Goal: Transaction & Acquisition: Subscribe to service/newsletter

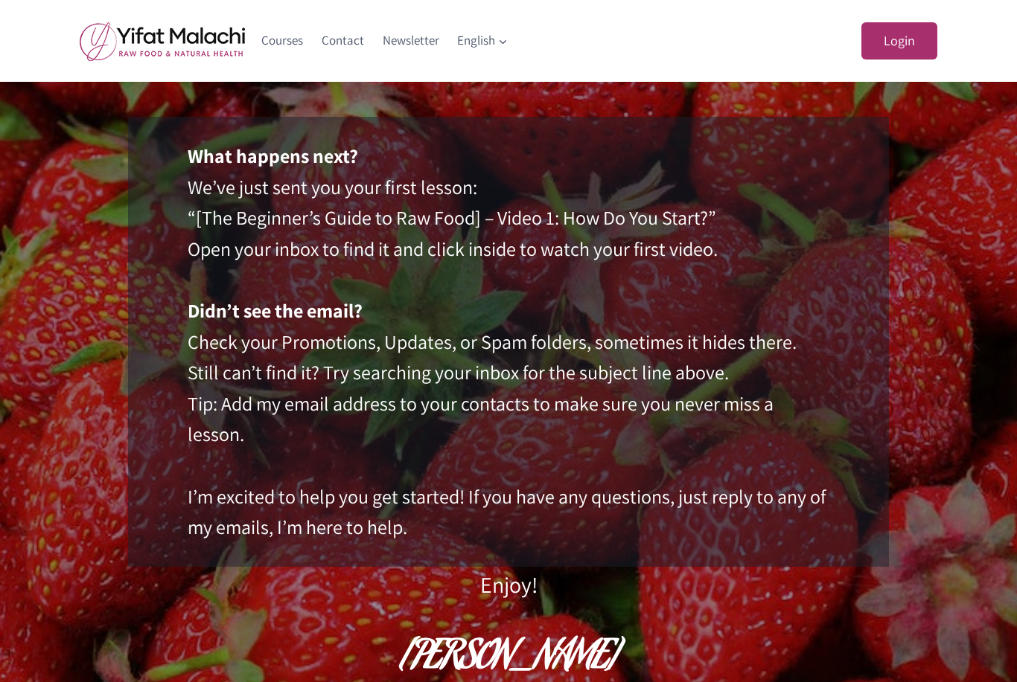
scroll to position [235, 0]
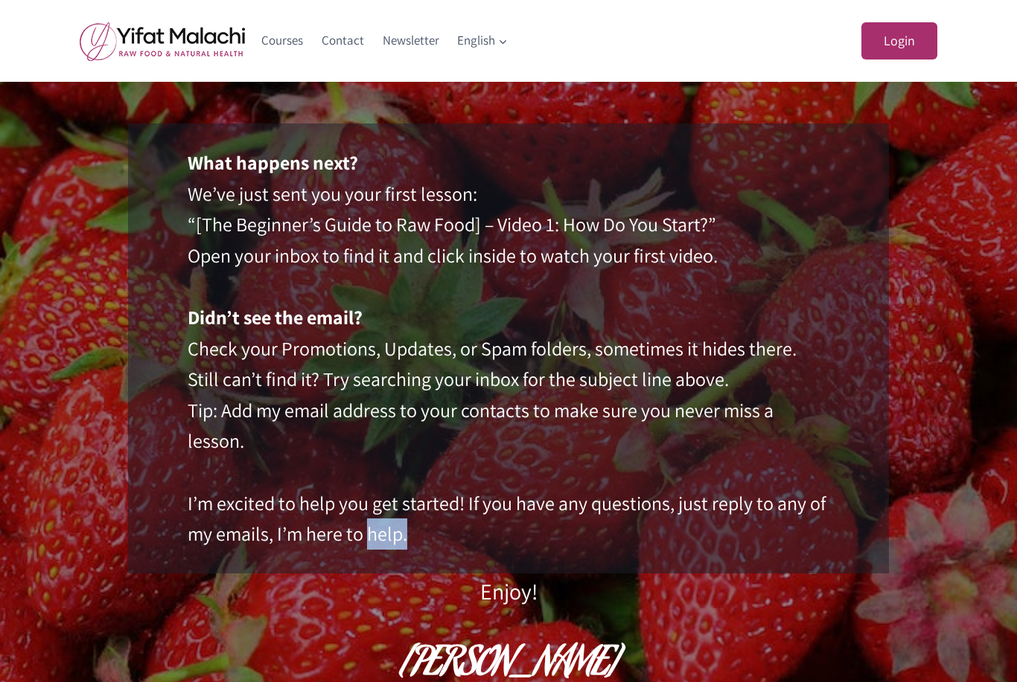
click at [884, 493] on div "What happens next? We’ve just sent you your first lesson: “[The Beginner’s Guid…" at bounding box center [508, 349] width 761 height 450
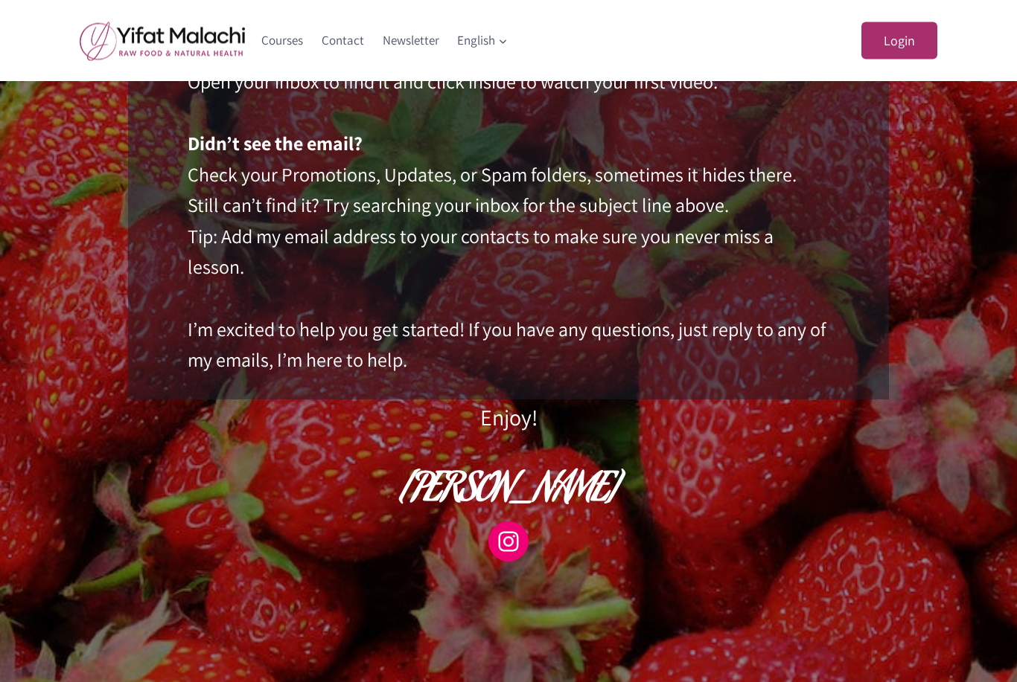
scroll to position [410, 0]
click at [893, 361] on div "You’re In! Welcome to The Beginner’s Guide to Raw Food What happens next? We’ve…" at bounding box center [508, 165] width 784 height 793
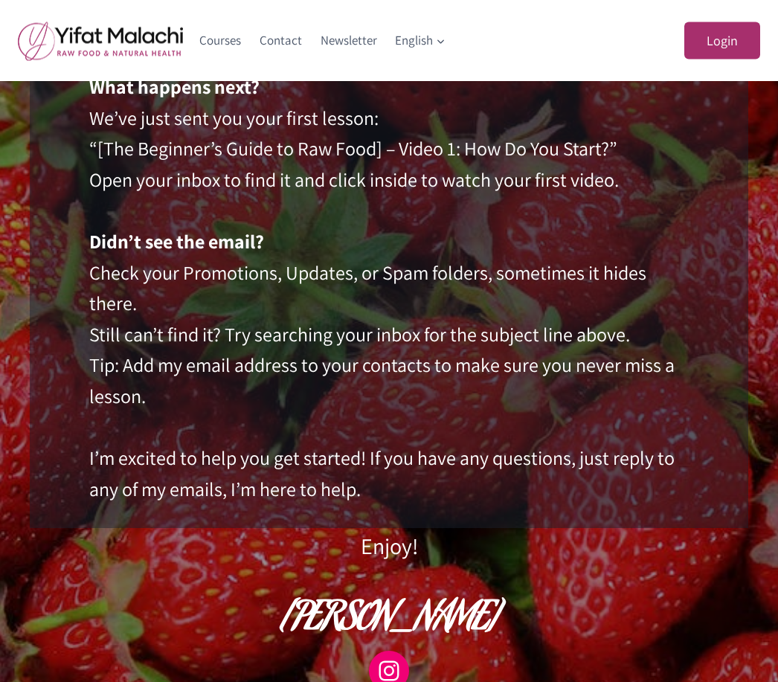
scroll to position [311, 0]
click at [45, 213] on div "What happens next? We’ve just sent you your first lesson: “[The Beginner’s Guid…" at bounding box center [389, 288] width 719 height 481
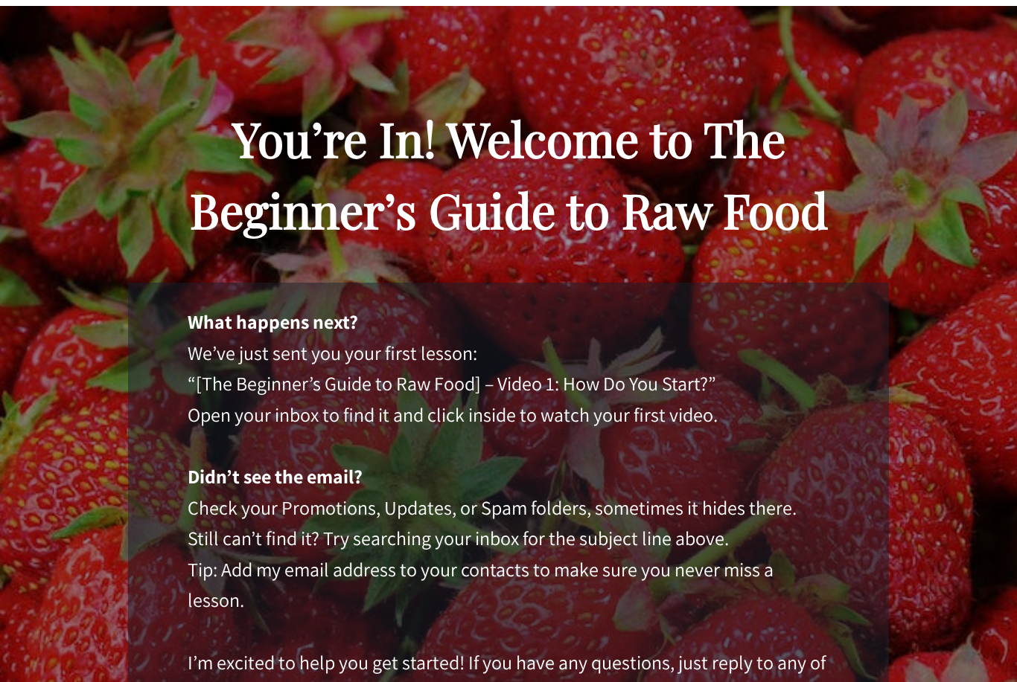
scroll to position [0, 0]
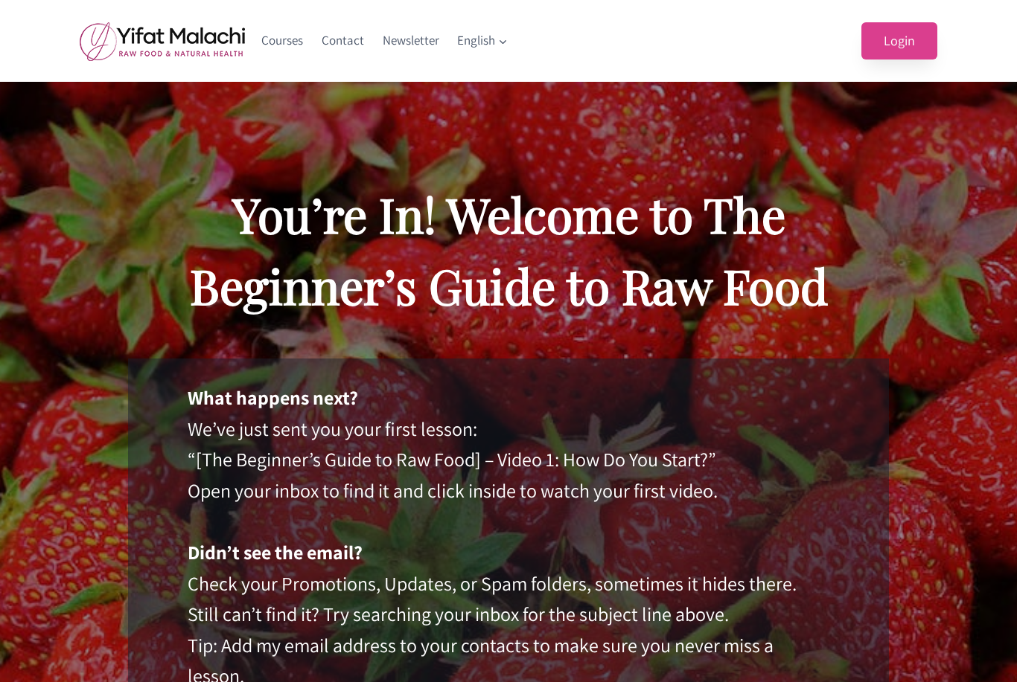
click at [895, 46] on link "Login" at bounding box center [899, 41] width 76 height 38
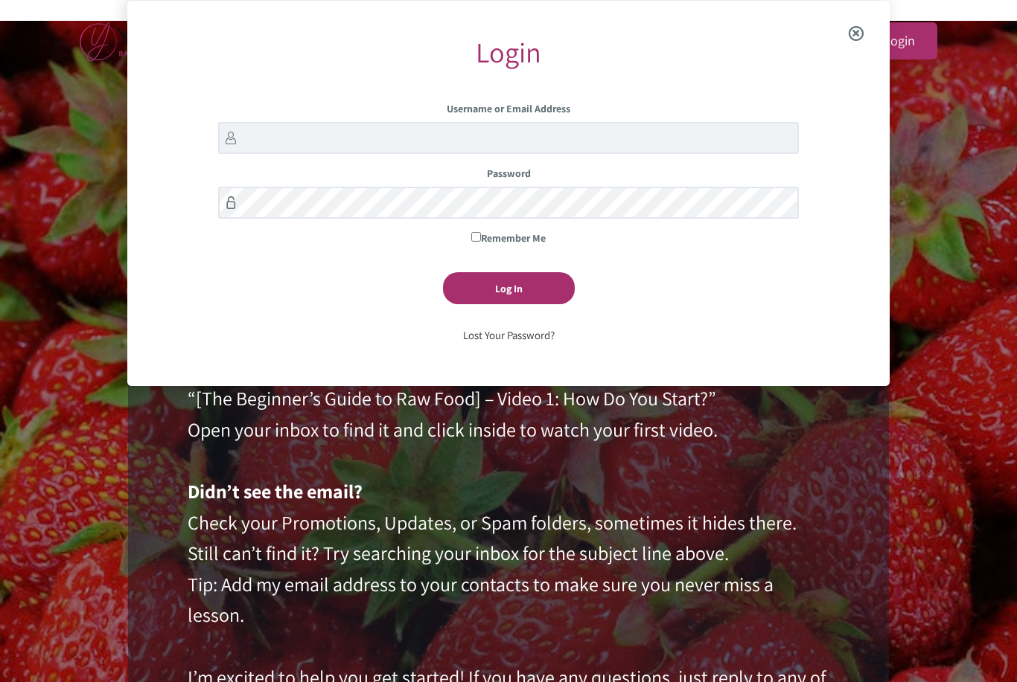
scroll to position [62, 0]
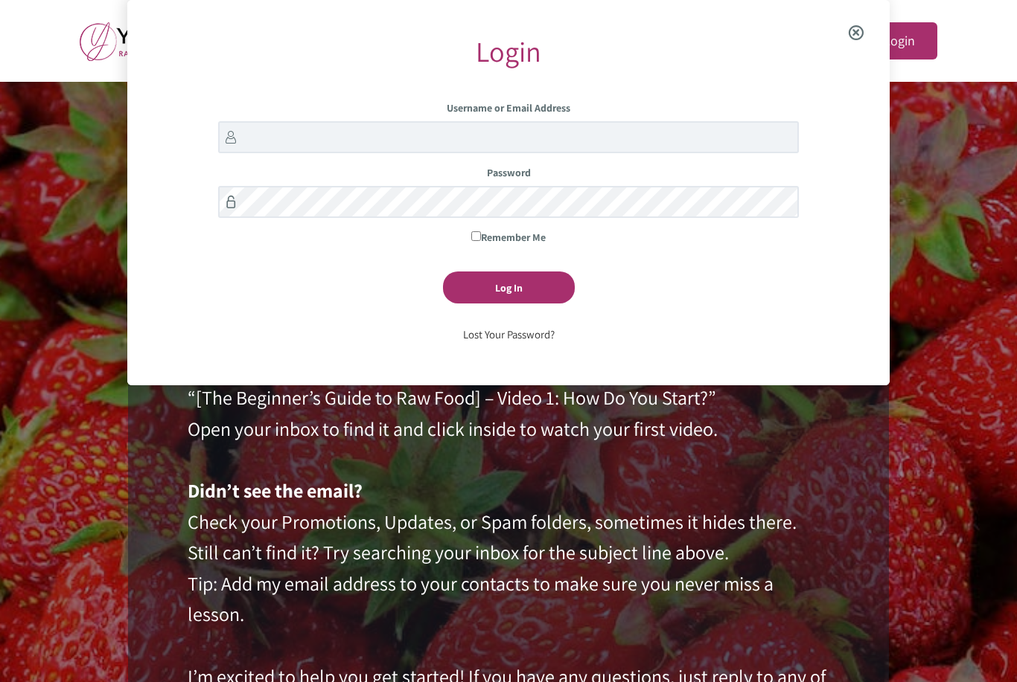
click at [991, 45] on div "Courses Contact Newsletter English Expand English עברית Login" at bounding box center [508, 41] width 1017 height 82
click at [855, 31] on span "Close the login modal" at bounding box center [856, 33] width 57 height 48
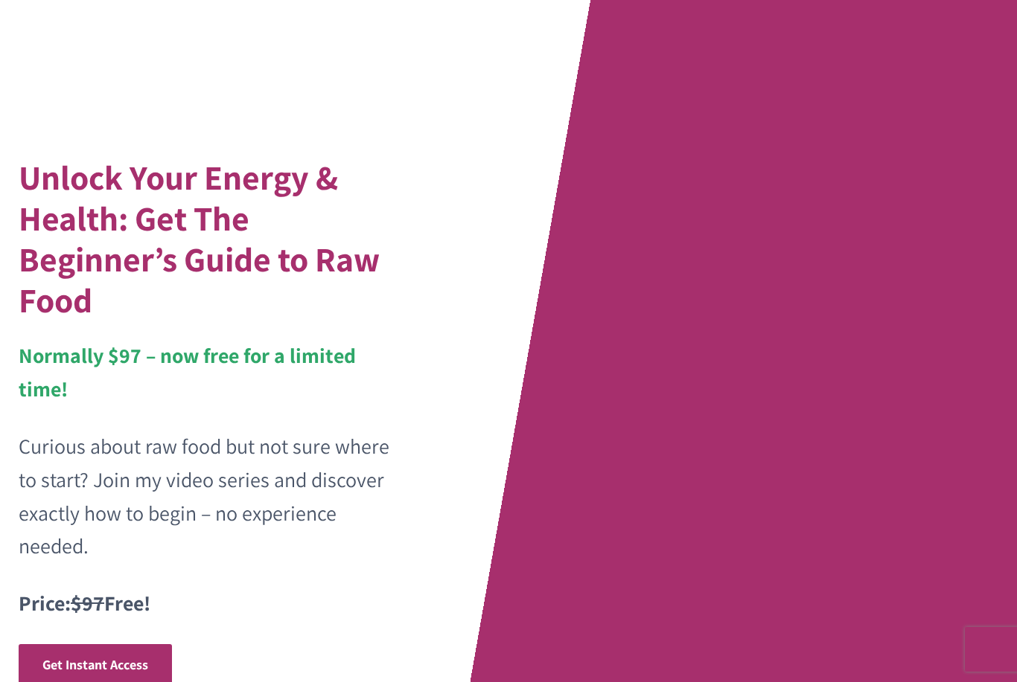
scroll to position [135, 0]
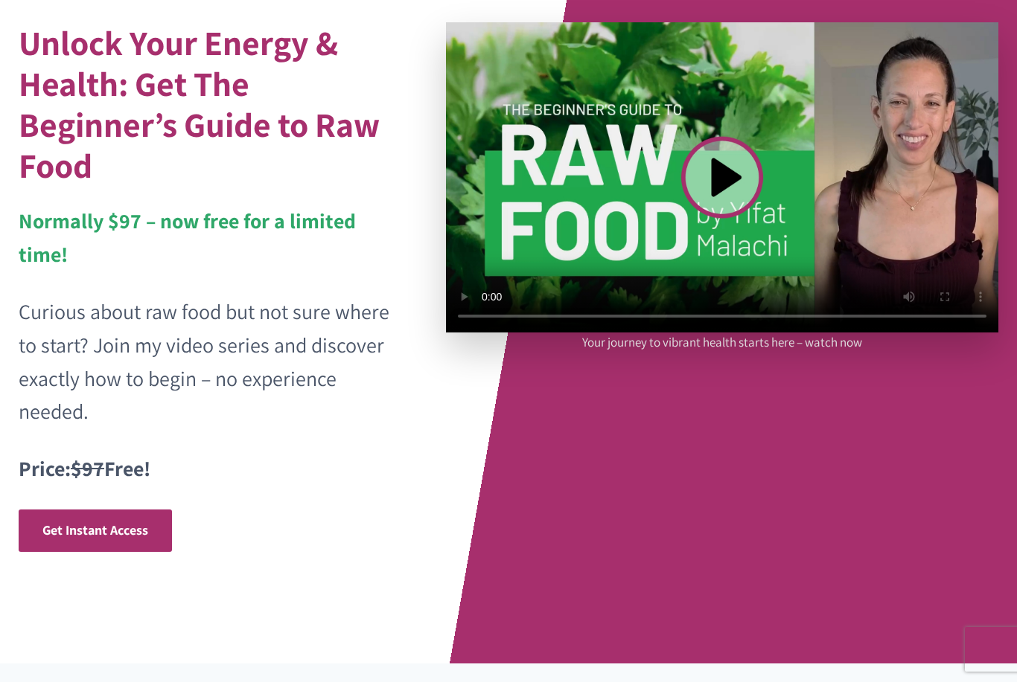
click at [133, 531] on span "Get Instant Access" at bounding box center [95, 530] width 106 height 17
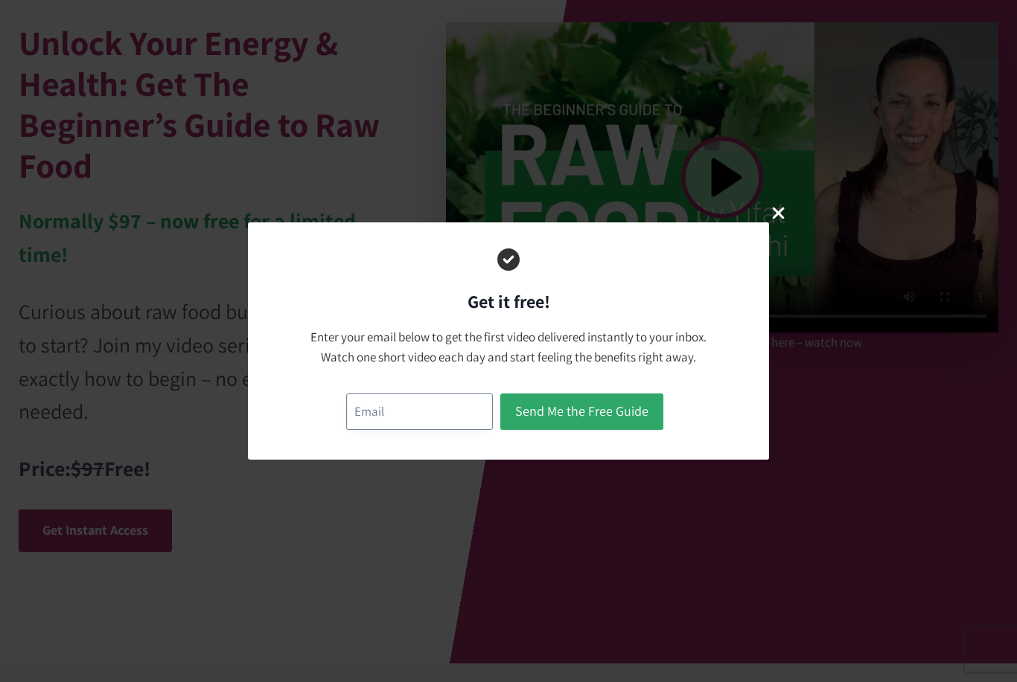
click at [362, 417] on input "email" at bounding box center [419, 412] width 147 height 36
type input "[EMAIL_ADDRESS][DOMAIN_NAME]"
click at [622, 410] on button "Send Me the Free Guide" at bounding box center [581, 412] width 163 height 36
